Goal: Task Accomplishment & Management: Use online tool/utility

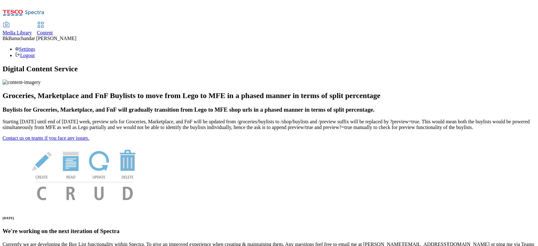
click at [44, 21] on icon at bounding box center [41, 25] width 8 height 8
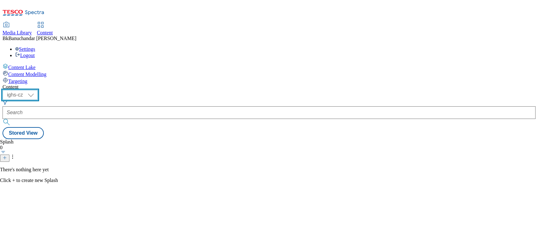
click at [38, 90] on select "ighs-cz ighs-hu ighs-sk" at bounding box center [20, 95] width 35 height 10
select select "ighs-sk"
click at [38, 90] on select "ighs-cz ighs-hu ighs-sk" at bounding box center [20, 95] width 35 height 10
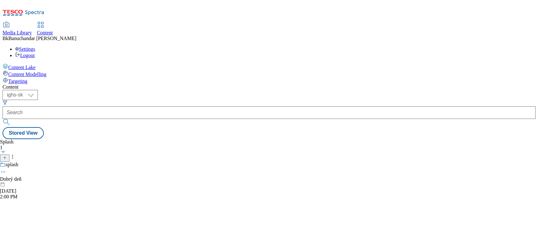
click at [6, 169] on icon at bounding box center [3, 172] width 6 height 6
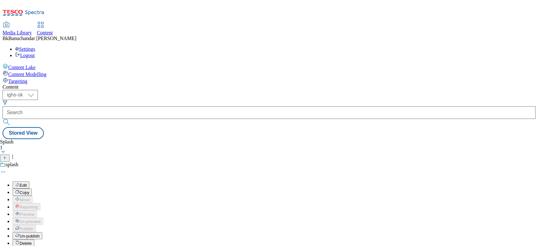
click at [27, 183] on span "Edit" at bounding box center [23, 185] width 7 height 5
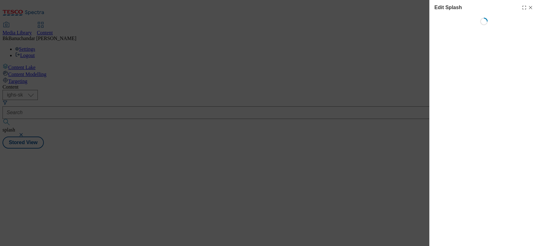
select select "Spring"
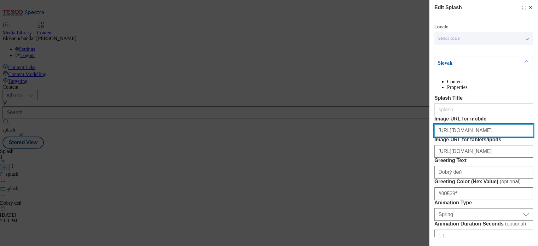
click at [493, 137] on input "https://digitalcontent.api.tesco.com/v2/media/ighs-ce-mktg/93c57a41-a2d1-4705-9…" at bounding box center [483, 130] width 99 height 13
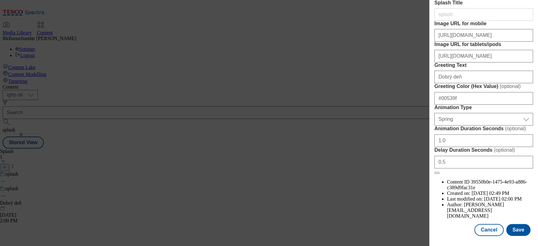
scroll to position [146, 0]
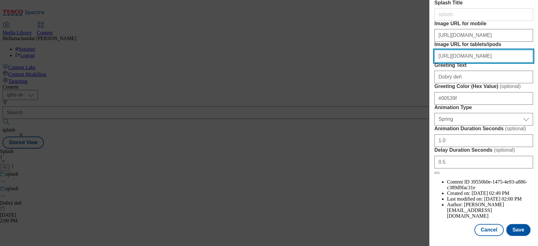
click at [481, 50] on input "https://digitalcontent.api.tesco.com/v2/media/ighs-ce-mktg/bb254dd1-46e1-438d-b…" at bounding box center [483, 56] width 99 height 13
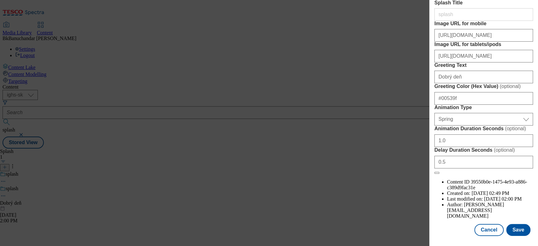
click at [407, 135] on div "Edit Splash Locale Select locale Slovak English Slovak Content Properties Splas…" at bounding box center [269, 123] width 538 height 246
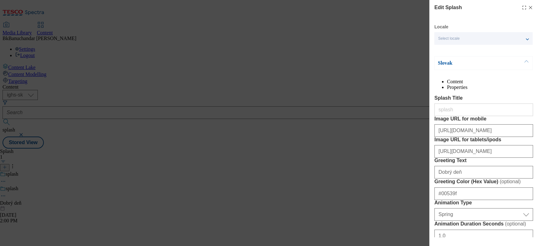
click at [529, 7] on line "Modal" at bounding box center [530, 7] width 3 height 3
select select "Spring"
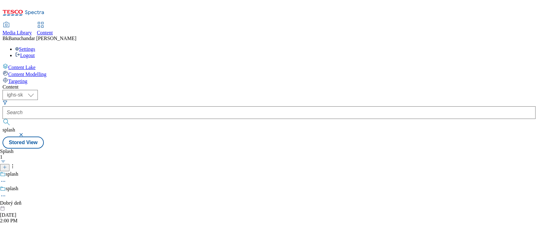
click at [6, 193] on icon at bounding box center [3, 196] width 6 height 6
click at [16, 163] on icon at bounding box center [12, 166] width 6 height 6
click at [6, 193] on icon at bounding box center [3, 196] width 6 height 6
click at [255, 148] on div "Splash 1 splash splash Dobrý deň Sep 3, 2025 2:00 PM" at bounding box center [269, 148] width 533 height 0
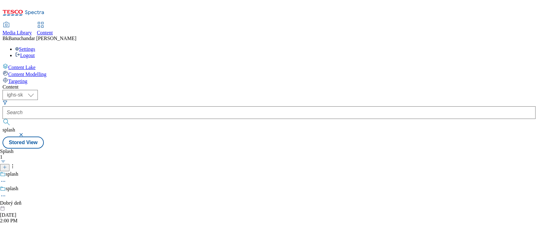
click at [6, 193] on icon at bounding box center [3, 196] width 6 height 6
click at [271, 148] on div "Splash 1 splash splash Dobrý deň Sep 3, 2025 2:00 PM" at bounding box center [269, 148] width 533 height 0
click at [32, 30] on span "Media Library" at bounding box center [17, 32] width 29 height 5
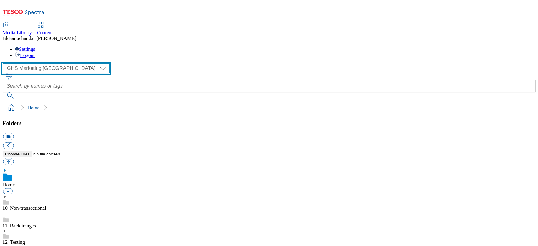
click at [30, 63] on select "GHS Marketing UK iGHS Marketing CE MCA CZ MCA HU MCA SK" at bounding box center [56, 68] width 107 height 10
select select "flare-ighs-ce-mktg"
click at [4, 63] on select "GHS Marketing UK iGHS Marketing CE MCA CZ MCA HU MCA SK" at bounding box center [56, 68] width 107 height 10
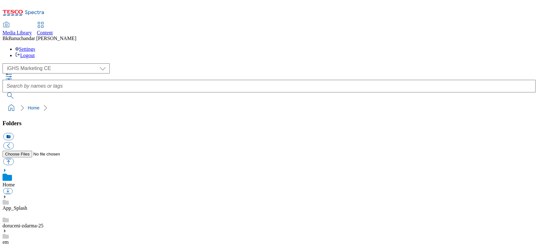
click at [27, 205] on link "App_Splash" at bounding box center [15, 207] width 25 height 5
click at [7, 188] on icon at bounding box center [5, 190] width 4 height 4
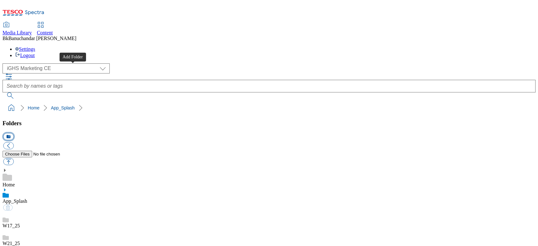
click at [14, 133] on button "icon_new_folder" at bounding box center [8, 136] width 10 height 7
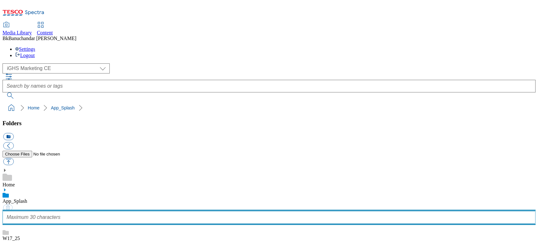
click at [55, 211] on input "text" at bounding box center [269, 217] width 533 height 13
type input "W32_25"
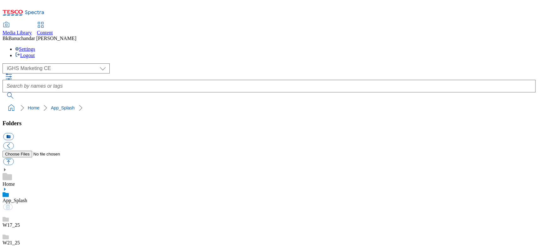
click at [20, 234] on link "W21_25" at bounding box center [11, 236] width 17 height 5
click at [20, 216] on link "W17_25" at bounding box center [11, 218] width 17 height 5
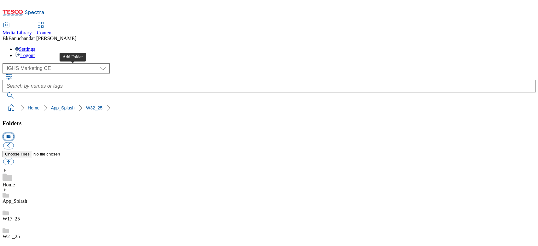
click at [14, 133] on button "icon_new_folder" at bounding box center [8, 136] width 10 height 7
click at [14, 158] on button "button" at bounding box center [8, 161] width 10 height 7
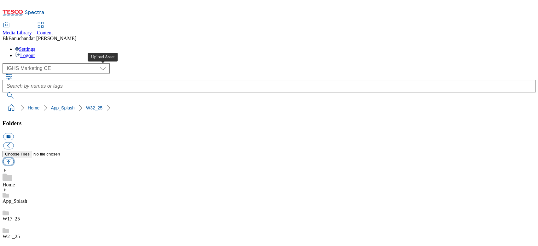
type input "C:\fakepath\app_desktop.jpg"
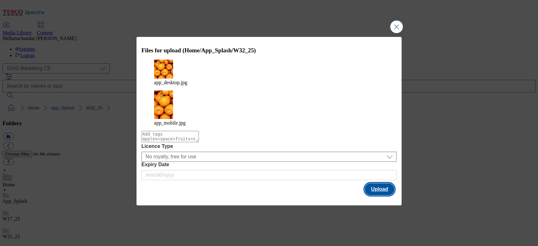
click at [383, 183] on button "Upload" at bounding box center [380, 189] width 30 height 12
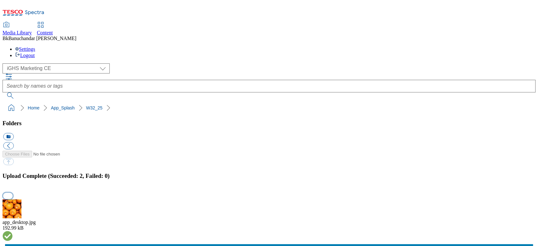
click at [13, 193] on button "button" at bounding box center [7, 196] width 9 height 6
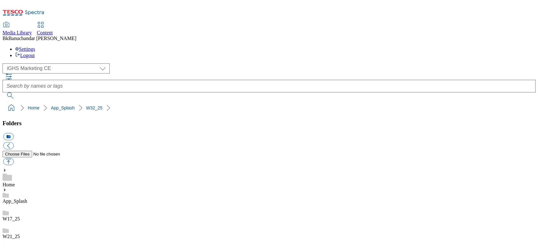
click at [52, 239] on div "W28_25" at bounding box center [269, 248] width 533 height 18
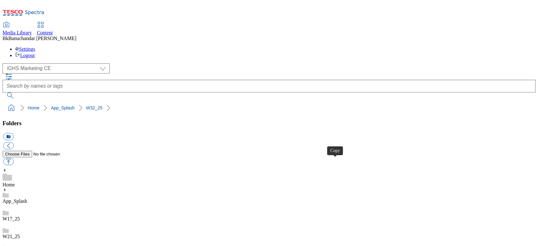
click at [53, 30] on span "Content" at bounding box center [45, 32] width 16 height 5
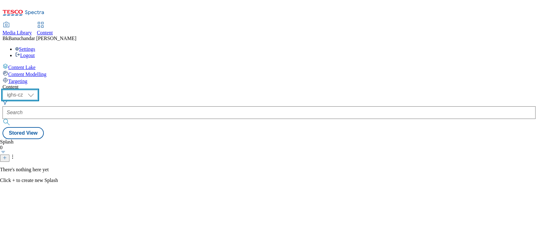
click at [38, 90] on select "ighs-cz ighs-hu ighs-sk" at bounding box center [20, 95] width 35 height 10
select select "ighs-sk"
click at [38, 90] on select "ighs-cz ighs-hu ighs-sk" at bounding box center [20, 95] width 35 height 10
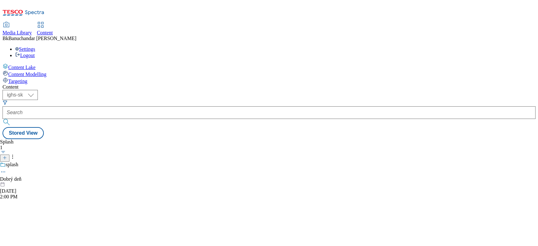
click at [6, 169] on icon at bounding box center [3, 172] width 6 height 6
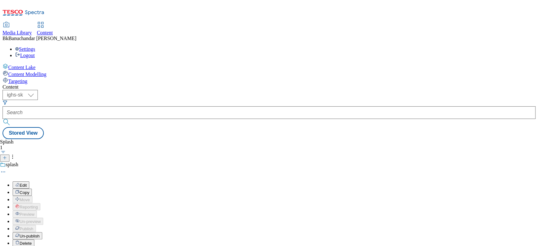
click at [29, 181] on button "Edit" at bounding box center [21, 184] width 17 height 7
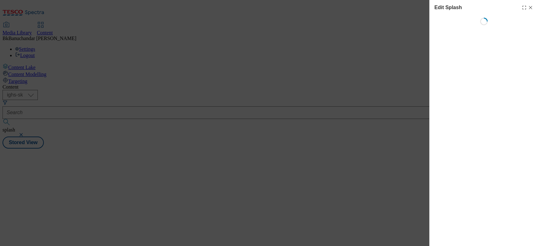
select select "Spring"
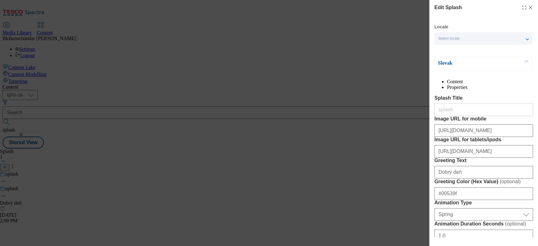
scroll to position [42, 0]
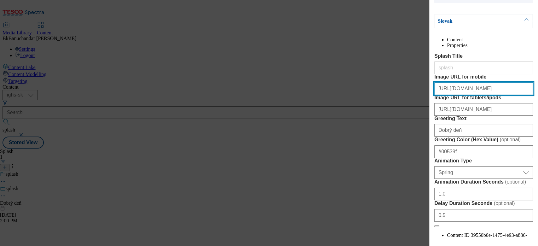
click at [471, 95] on input "https://digitalcontent.api.tesco.com/v2/media/ighs-ce-mktg/93c57a41-a2d1-4705-9…" at bounding box center [483, 88] width 99 height 13
paste input "eb3efd06-c6c0-43d7-ba75-e547cc306b39/app_mobile"
type input "https://digitalcontent.api.tesco.com/v2/media/ighs-ce-mktg/eb3efd06-c6c0-43d7-b…"
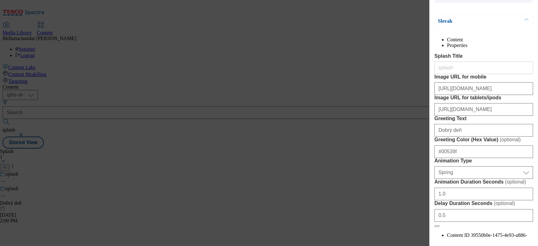
scroll to position [0, 0]
click at [391, 140] on div "Edit Splash Locale Select locale Slovak English Slovak Content Properties Splas…" at bounding box center [269, 123] width 538 height 246
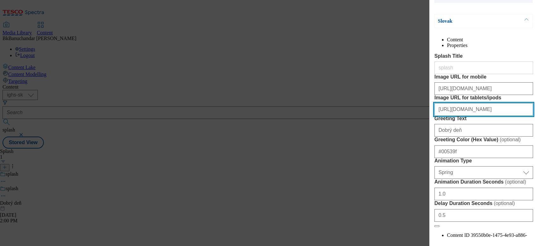
click at [467, 116] on input "https://digitalcontent.api.tesco.com/v2/media/ighs-ce-mktg/bb254dd1-46e1-438d-b…" at bounding box center [483, 109] width 99 height 13
paste input "ea95e003-252e-42c2-9e02-c45318778d25/app_deskto"
type input "https://digitalcontent.api.tesco.com/v2/media/ighs-ce-mktg/ea95e003-252e-42c2-9…"
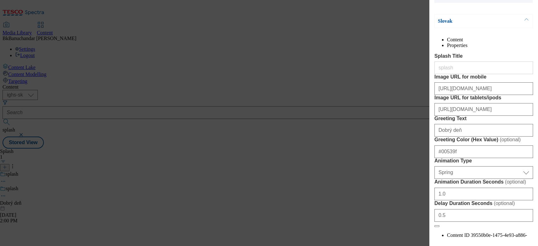
scroll to position [0, 0]
click at [388, 169] on div "Edit Splash Locale Select locale Slovak English Slovak Content Properties Splas…" at bounding box center [269, 123] width 538 height 246
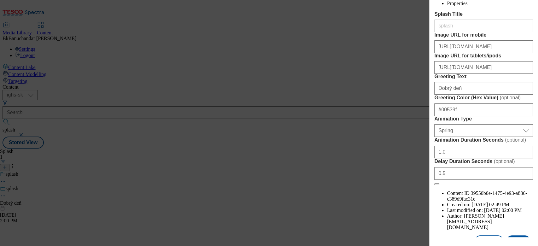
scroll to position [140, 0]
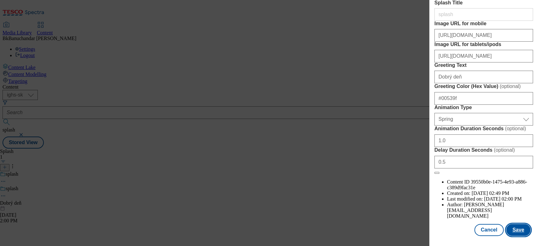
click at [517, 229] on button "Save" at bounding box center [518, 230] width 24 height 12
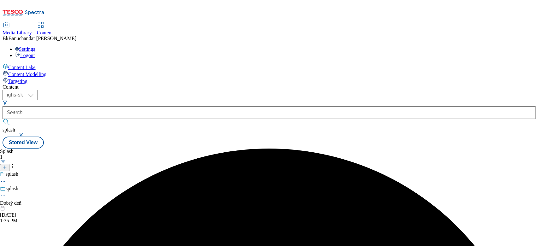
click at [6, 193] on icon at bounding box center [3, 196] width 6 height 6
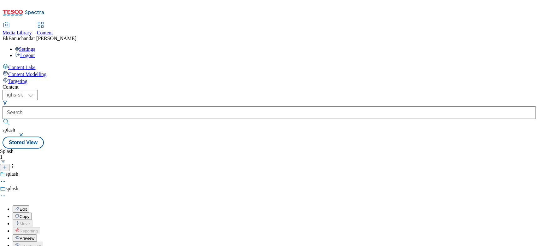
click at [34, 236] on span "Preview" at bounding box center [27, 238] width 15 height 5
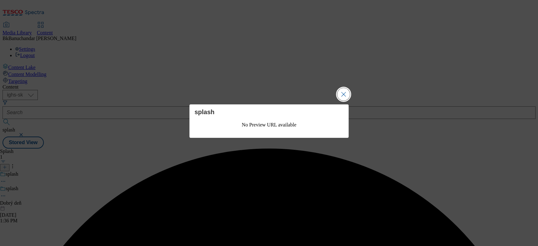
click at [344, 92] on button "Close Modal" at bounding box center [343, 94] width 13 height 13
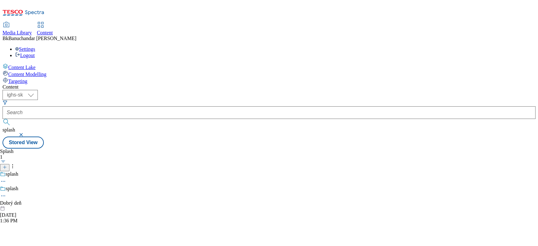
click at [6, 193] on icon at bounding box center [3, 196] width 6 height 6
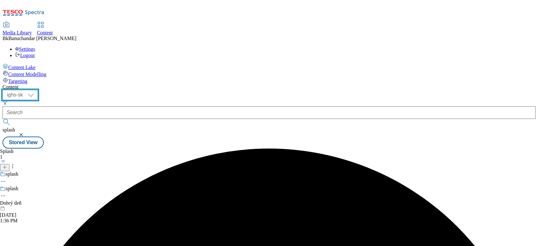
click at [38, 90] on select "ighs-cz ighs-hu ighs-sk" at bounding box center [20, 95] width 35 height 10
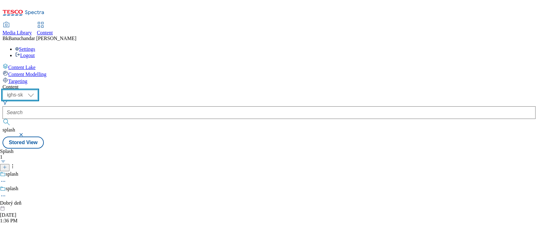
select select "ighs-hu"
click at [38, 90] on select "ighs-cz ighs-hu ighs-sk" at bounding box center [20, 95] width 35 height 10
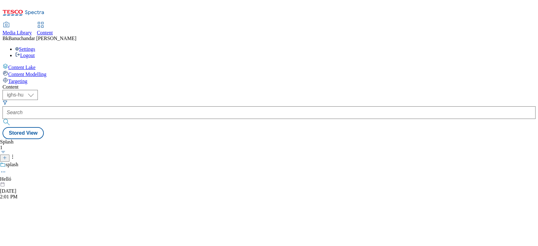
click at [6, 169] on icon at bounding box center [3, 172] width 6 height 6
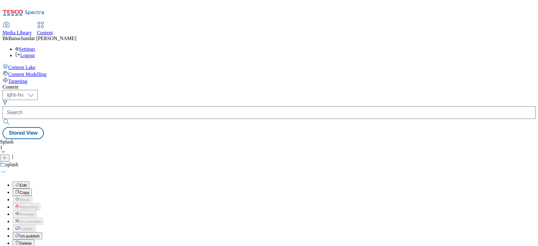
click at [29, 181] on button "Edit" at bounding box center [21, 184] width 17 height 7
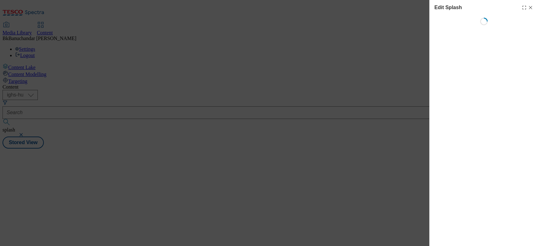
select select "Spring"
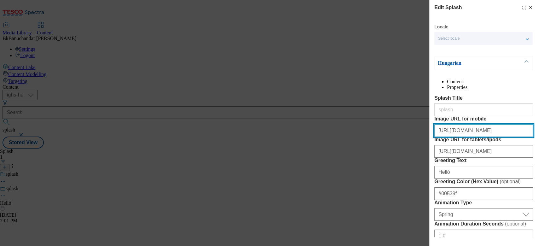
click at [469, 137] on input "https://digitalcontent.api.tesco.com/v2/media/ighs-ce-mktg/93c57a41-a2d1-4705-9…" at bounding box center [483, 130] width 99 height 13
paste input "eb3efd06-c6c0-43d7-ba75-e547cc306b39/app_mobile"
type input "https://digitalcontent.api.tesco.com/v2/media/ighs-ce-mktg/eb3efd06-c6c0-43d7-b…"
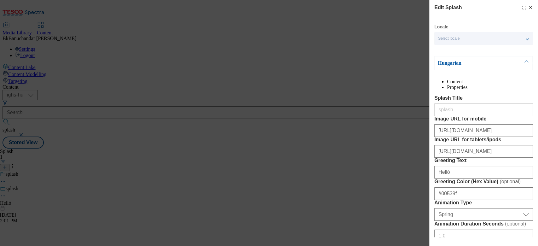
click at [376, 170] on div "Edit Splash Locale Select locale Hungarian English Hungarian Content Properties…" at bounding box center [269, 123] width 538 height 246
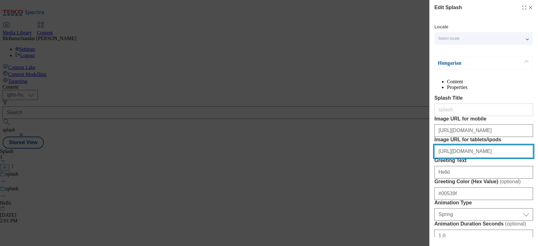
click at [454, 158] on input "https://digitalcontent.api.tesco.com/v2/media/ighs-ce-mktg/bb254dd1-46e1-438d-b…" at bounding box center [483, 151] width 99 height 13
paste input "ea95e003-252e-42c2-9e02-c45318778d25/app_deskto"
type input "https://digitalcontent.api.tesco.com/v2/media/ighs-ce-mktg/ea95e003-252e-42c2-9…"
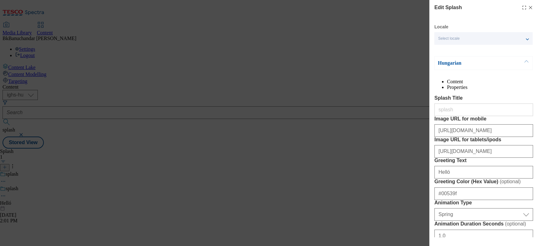
scroll to position [0, 0]
click at [371, 171] on div "Edit Splash Locale Select locale Hungarian English Hungarian Content Properties…" at bounding box center [269, 123] width 538 height 246
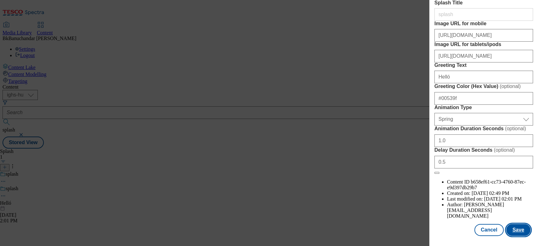
click at [519, 228] on button "Save" at bounding box center [518, 230] width 24 height 12
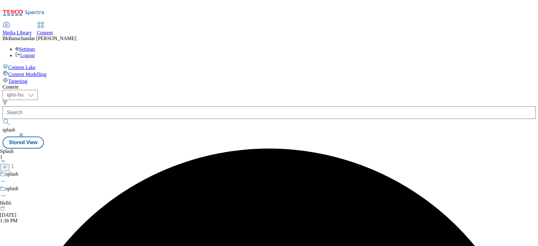
click at [6, 193] on icon at bounding box center [3, 196] width 6 height 6
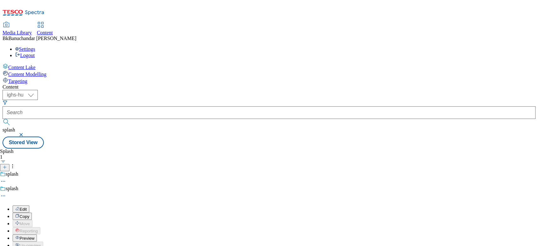
click at [34, 236] on span "Preview" at bounding box center [27, 238] width 15 height 5
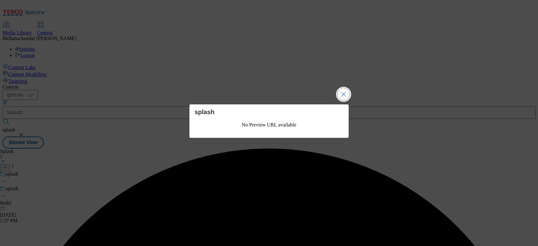
click at [343, 92] on button "Close Modal" at bounding box center [343, 94] width 13 height 13
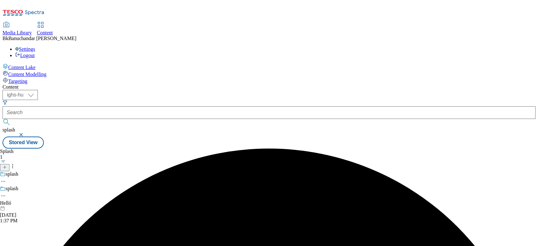
click at [6, 193] on icon at bounding box center [3, 196] width 6 height 6
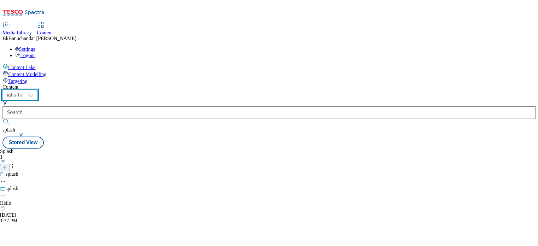
click at [38, 90] on select "ighs-cz ighs-hu ighs-sk" at bounding box center [20, 95] width 35 height 10
select select "ighs-cz"
click at [38, 90] on select "ighs-cz ighs-hu ighs-sk" at bounding box center [20, 95] width 35 height 10
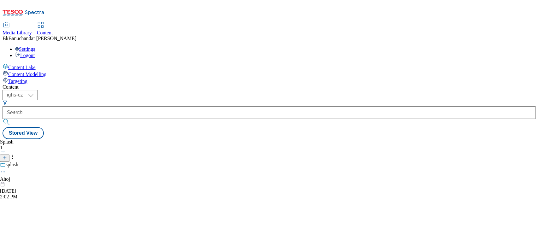
click at [6, 169] on icon at bounding box center [3, 172] width 6 height 6
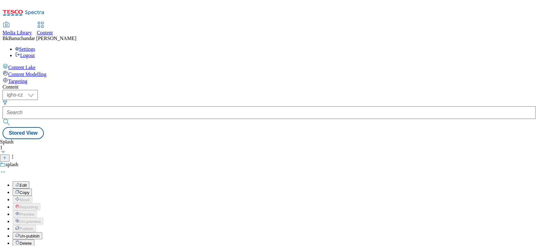
click at [29, 181] on button "Edit" at bounding box center [21, 184] width 17 height 7
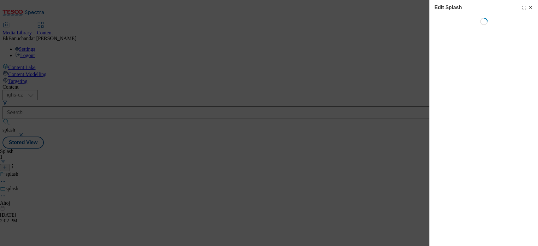
select select "Spring"
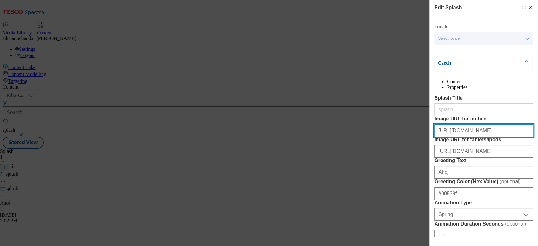
click at [472, 137] on input "https://digitalcontent.api.tesco.com/v2/media/ighs-ce-mktg/93c57a41-a2d1-4705-9…" at bounding box center [483, 130] width 99 height 13
paste input "eb3efd06-c6c0-43d7-ba75-e547cc306b39/app_mobile"
type input "https://digitalcontent.api.tesco.com/v2/media/ighs-ce-mktg/eb3efd06-c6c0-43d7-b…"
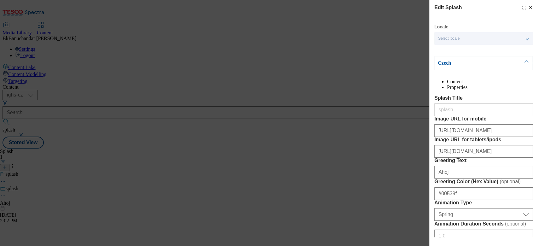
click at [372, 180] on div "Edit Splash Locale Select locale English Czech Czech Content Properties Splash …" at bounding box center [269, 123] width 538 height 246
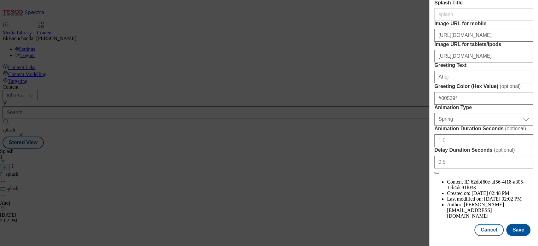
scroll to position [55, 0]
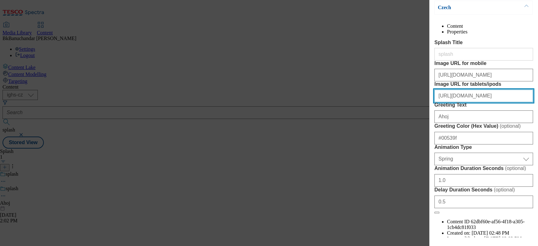
click at [464, 102] on input "https://digitalcontent.api.tesco.com/v2/media/ighs-ce-mktg/bb254dd1-46e1-438d-b…" at bounding box center [483, 96] width 99 height 13
paste input "ea95e003-252e-42c2-9e02-c45318778d25/app_deskto"
type input "https://digitalcontent.api.tesco.com/v2/media/ighs-ce-mktg/ea95e003-252e-42c2-9…"
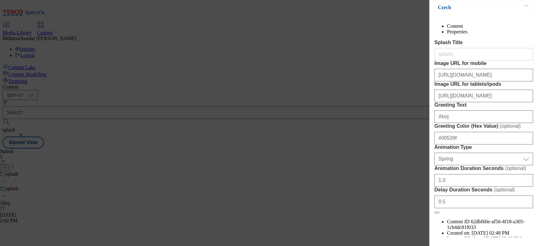
scroll to position [0, 0]
click at [386, 148] on div "Edit Splash Locale Select locale English Czech Czech Content Properties Splash …" at bounding box center [269, 123] width 538 height 246
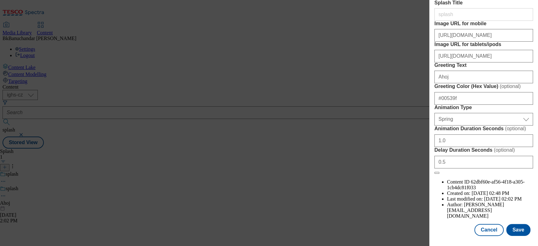
scroll to position [140, 0]
click at [510, 231] on button "Save" at bounding box center [518, 230] width 24 height 12
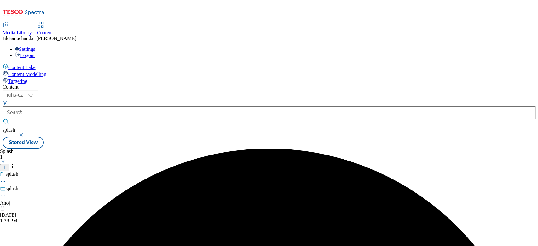
click at [6, 193] on icon at bounding box center [3, 196] width 6 height 6
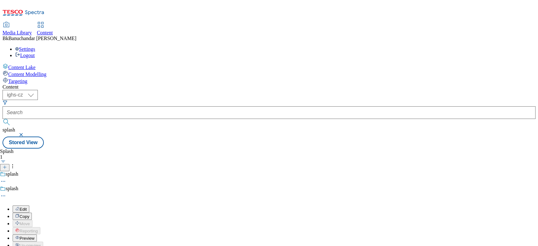
click at [34, 236] on span "Preview" at bounding box center [27, 238] width 15 height 5
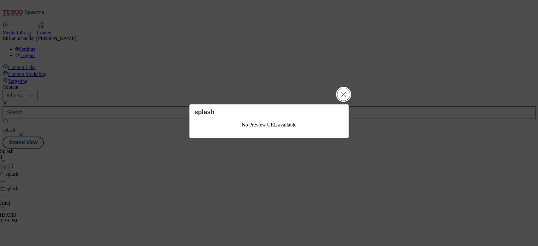
click at [341, 95] on button "Close Modal" at bounding box center [343, 94] width 13 height 13
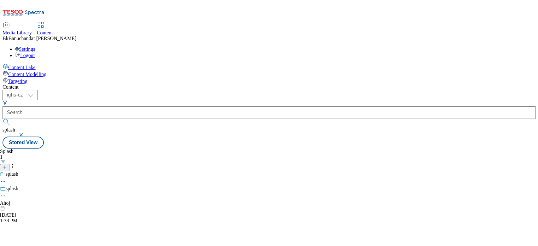
click at [6, 193] on icon at bounding box center [3, 196] width 6 height 6
click at [32, 30] on span "Media Library" at bounding box center [17, 32] width 29 height 5
